Goal: Transaction & Acquisition: Purchase product/service

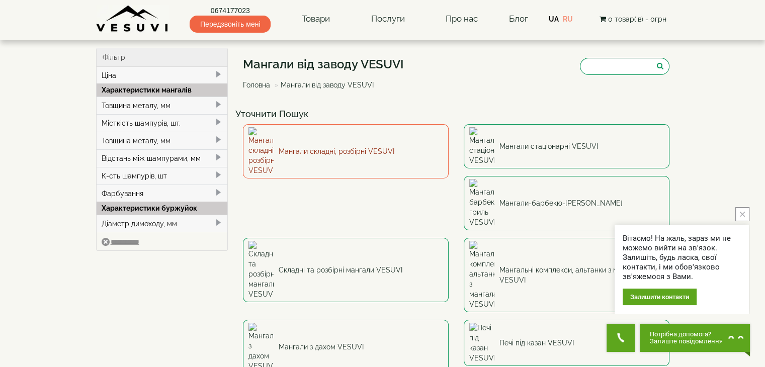
click at [357, 144] on link "Мангали складні, розбірні VESUVI" at bounding box center [346, 151] width 206 height 54
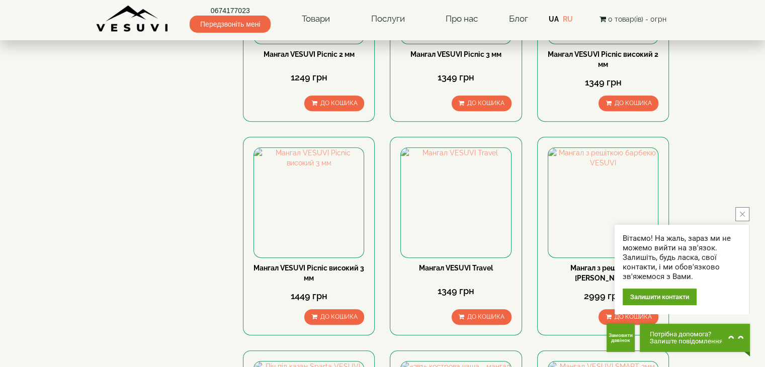
scroll to position [553, 0]
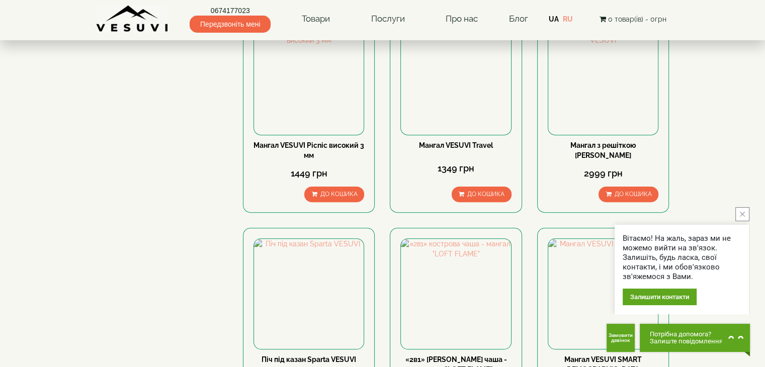
click at [743, 212] on icon "close button" at bounding box center [742, 214] width 5 height 5
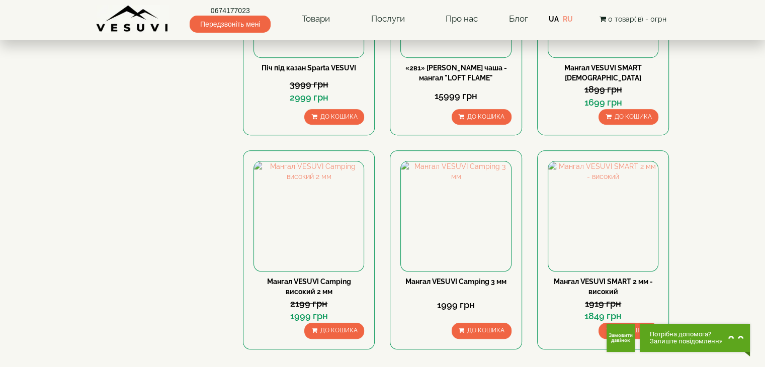
scroll to position [905, 0]
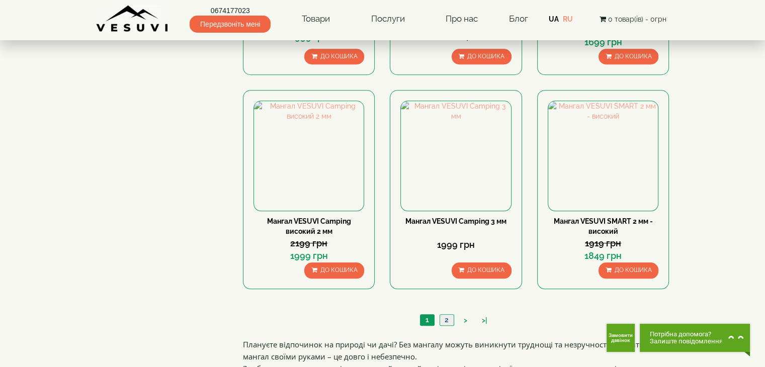
click at [448, 318] on link "2" at bounding box center [447, 320] width 14 height 11
